Goal: Check status

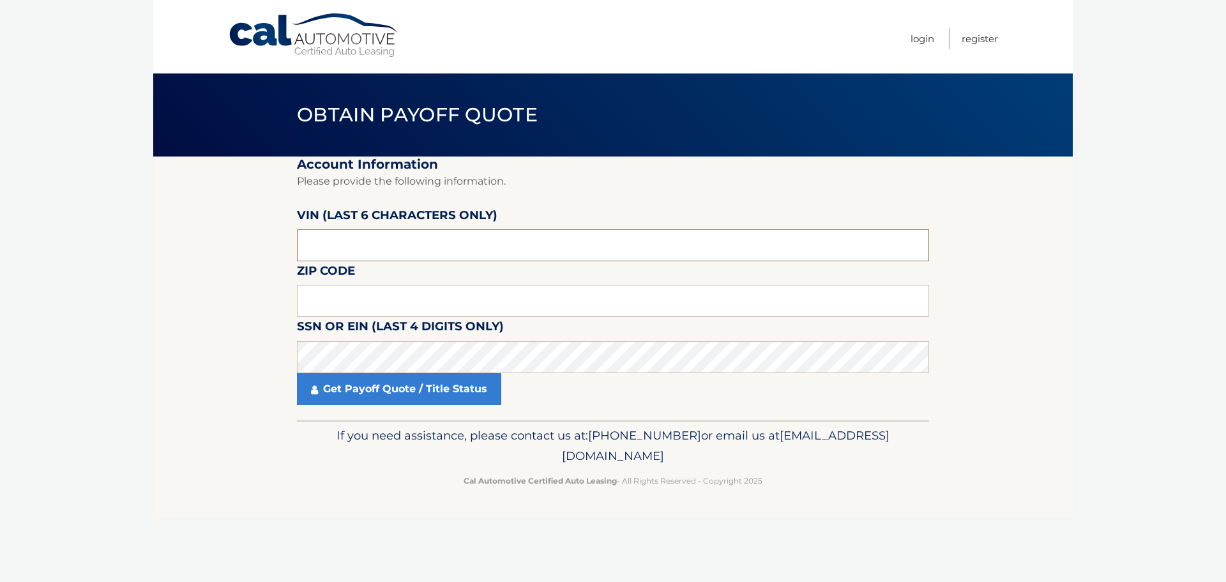
click at [488, 244] on input "text" at bounding box center [613, 245] width 632 height 32
click at [382, 295] on input "text" at bounding box center [613, 301] width 632 height 32
type input "11365"
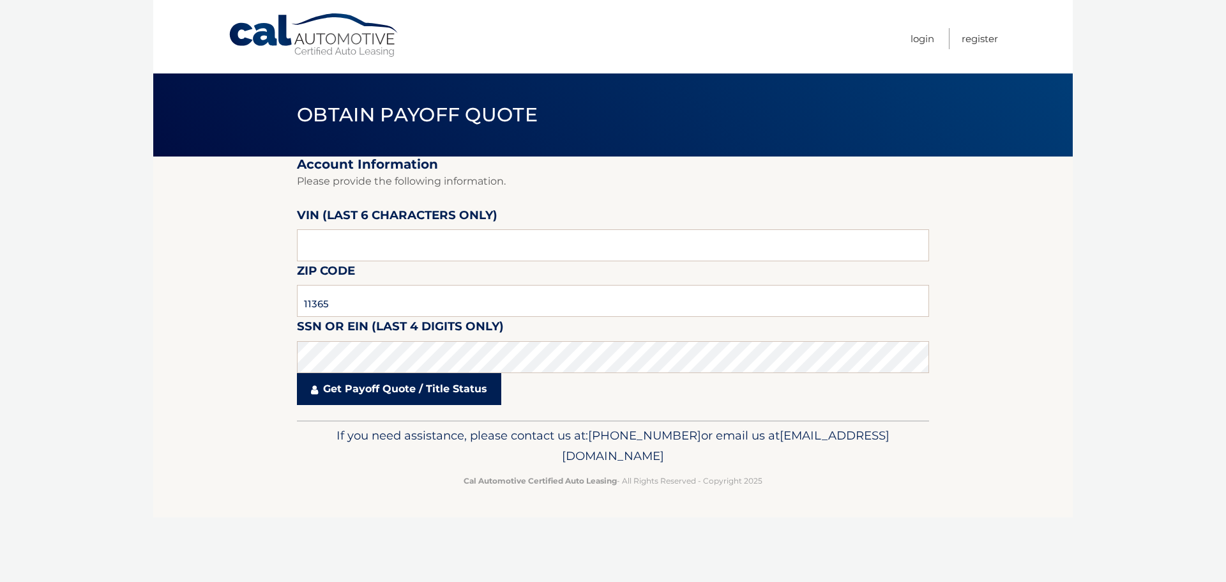
click at [371, 392] on link "Get Payoff Quote / Title Status" at bounding box center [399, 389] width 204 height 32
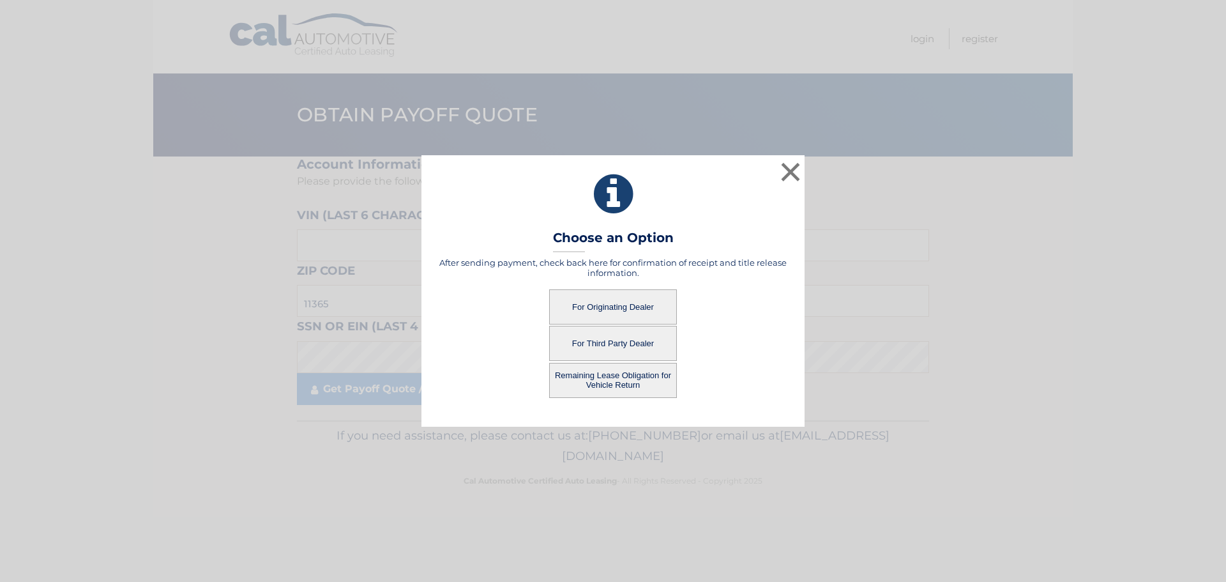
click at [636, 313] on button "For Originating Dealer" at bounding box center [613, 306] width 128 height 35
click at [635, 307] on button "For Originating Dealer" at bounding box center [613, 306] width 128 height 35
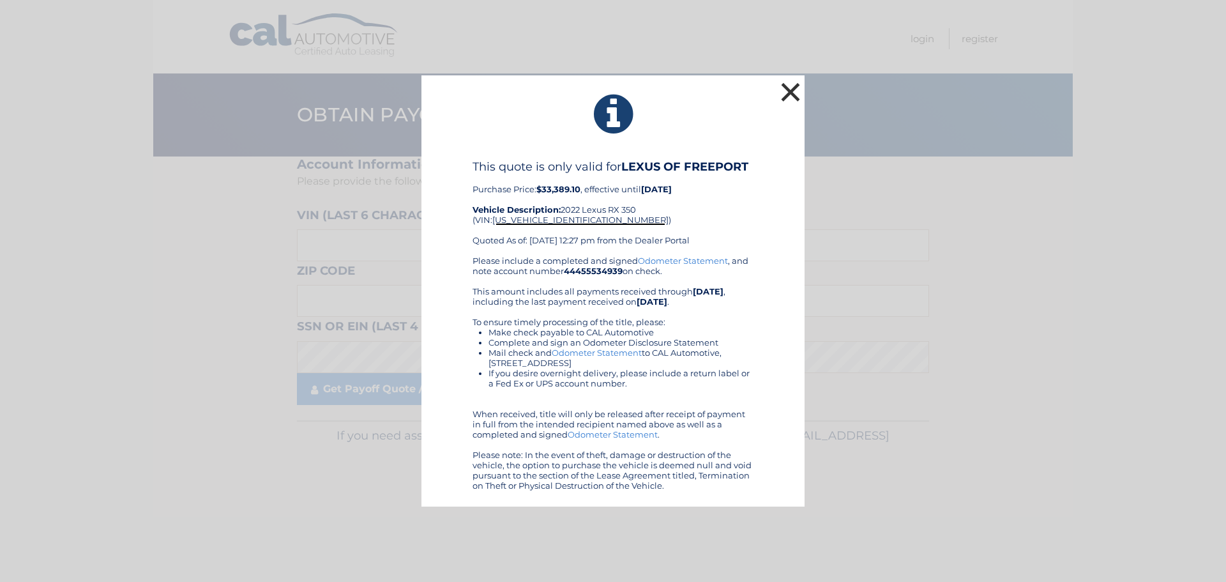
click at [790, 87] on button "×" at bounding box center [791, 92] width 26 height 26
